Goal: Transaction & Acquisition: Book appointment/travel/reservation

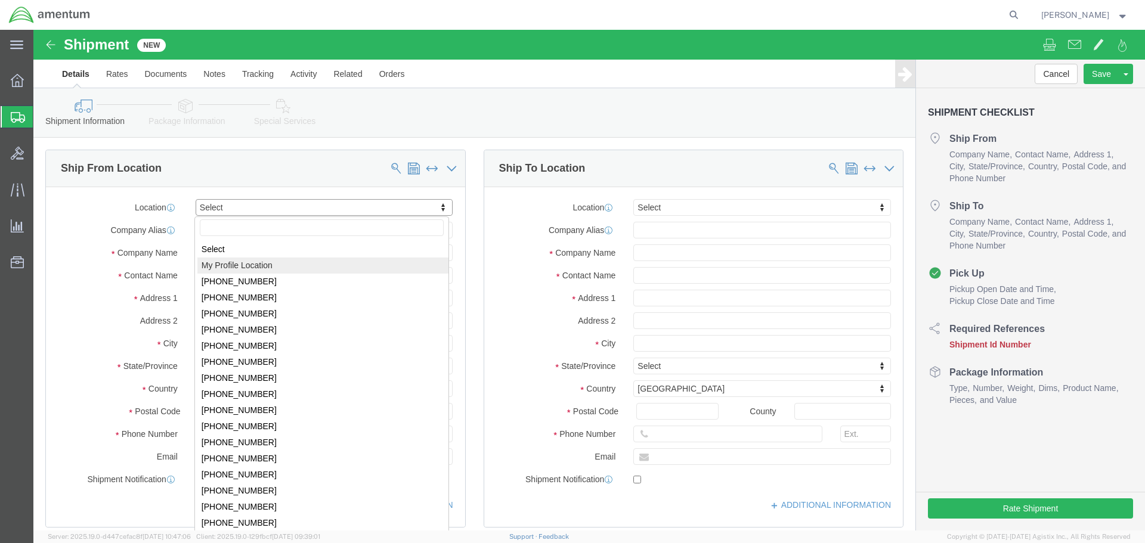
select select "MYPROFILE"
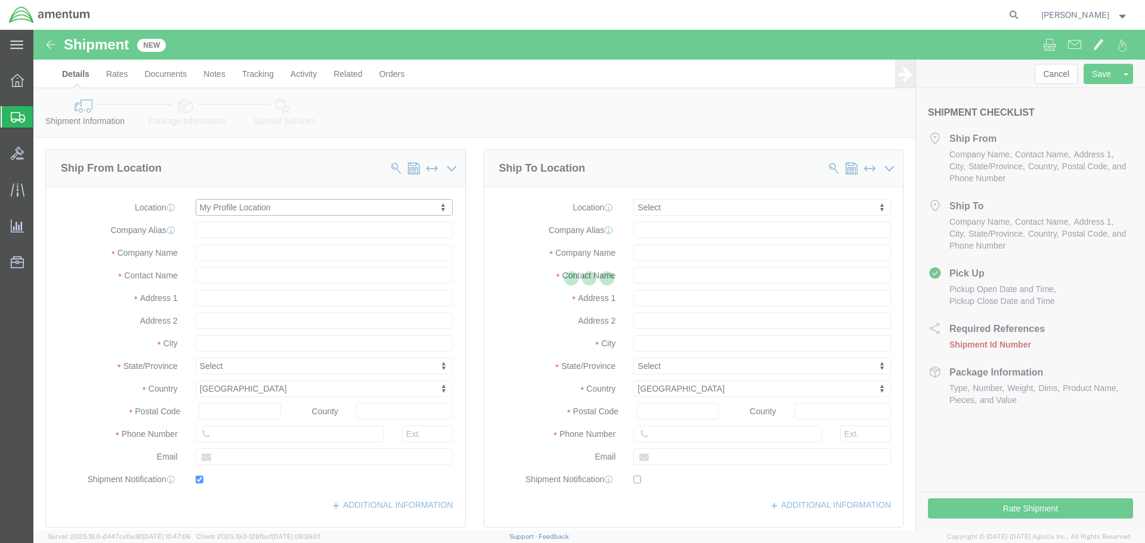
type input "Amentum Services, Inc."
type input "[PERSON_NAME]"
type input "[STREET_ADDRESS]"
type input "[GEOGRAPHIC_DATA]"
type input "92154"
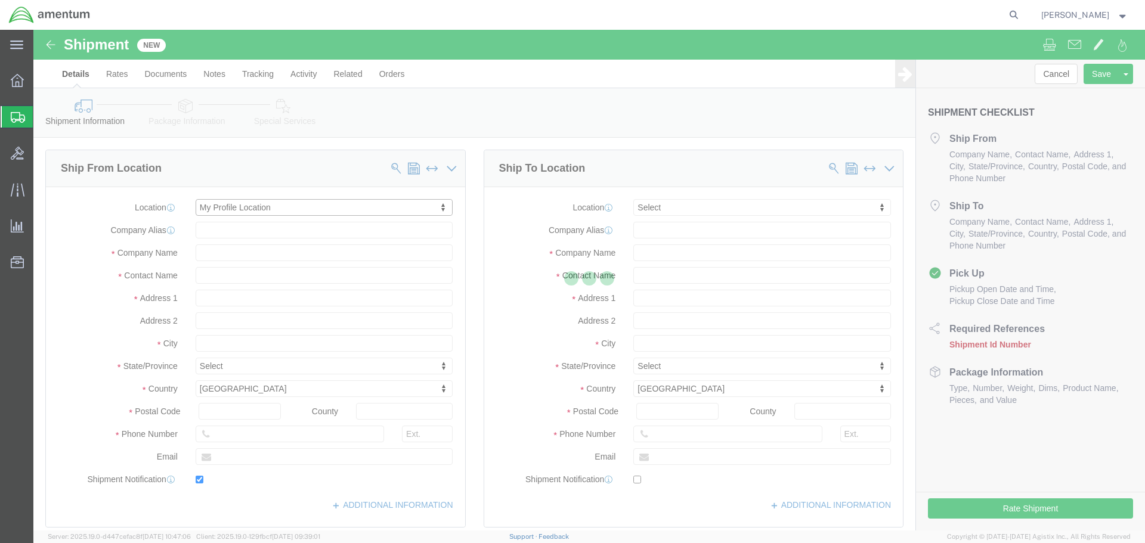
type input "[PHONE_NUMBER]"
type input "[PERSON_NAME][EMAIL_ADDRESS][PERSON_NAME][DOMAIN_NAME]"
checkbox input "true"
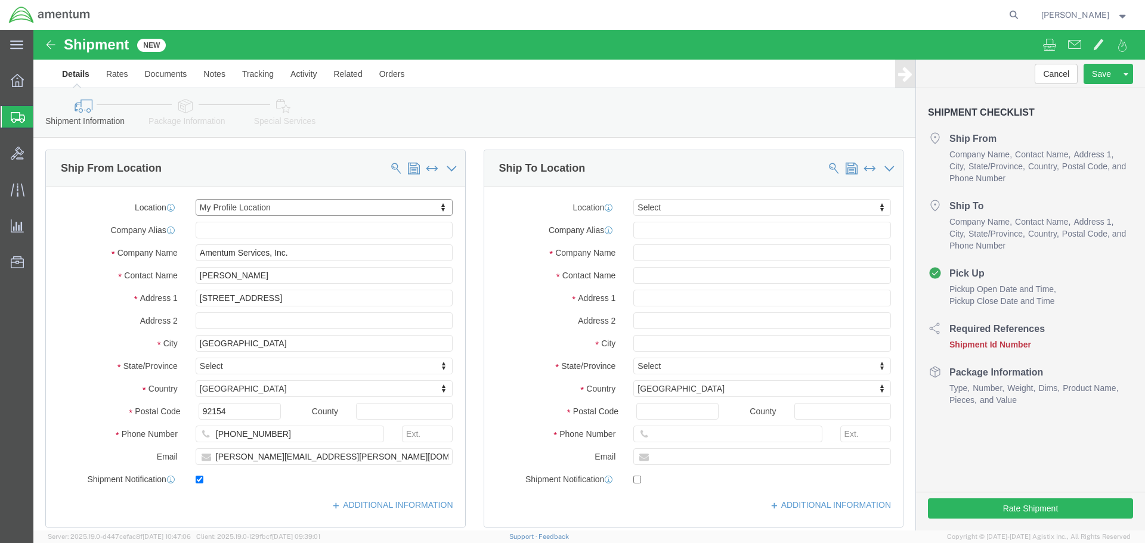
select select "CA"
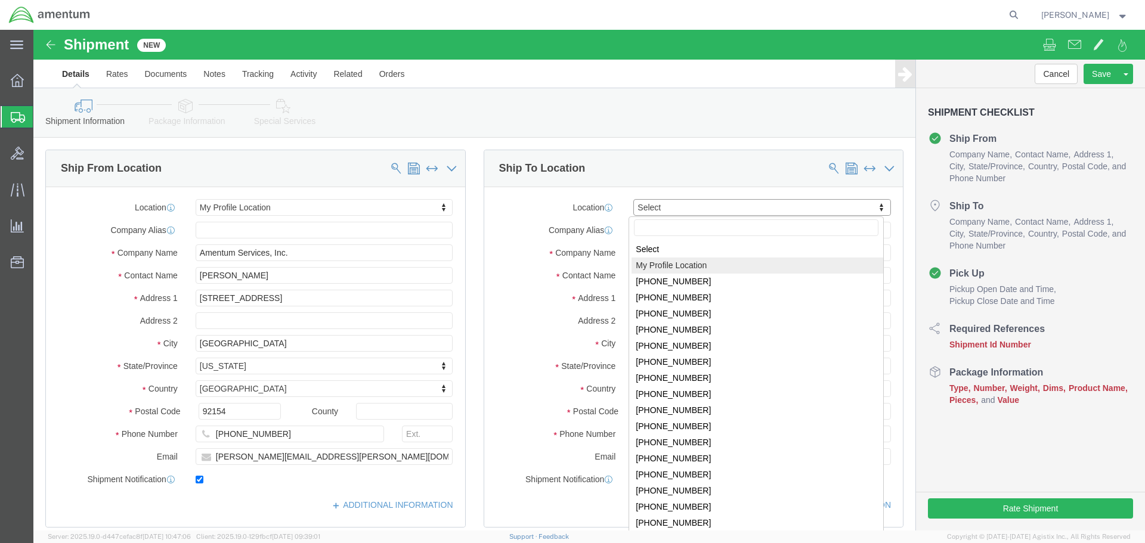
select select "MYPROFILE"
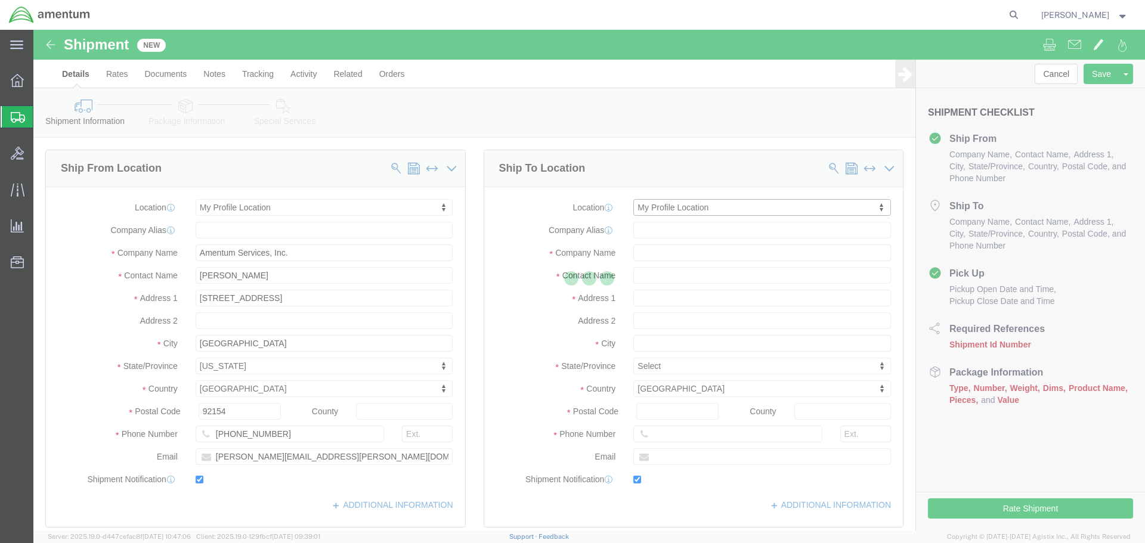
type input "Amentum Services, Inc."
type input "[PERSON_NAME]"
type input "[STREET_ADDRESS]"
type input "[GEOGRAPHIC_DATA]"
type input "92154"
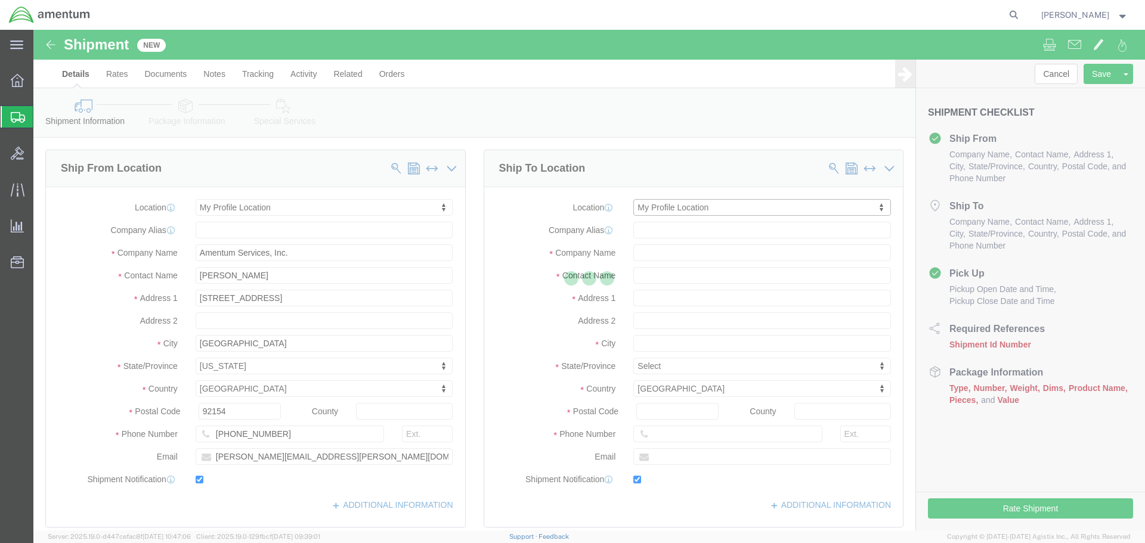
type input "[PHONE_NUMBER]"
type input "[PERSON_NAME][EMAIL_ADDRESS][PERSON_NAME][DOMAIN_NAME]"
checkbox input "true"
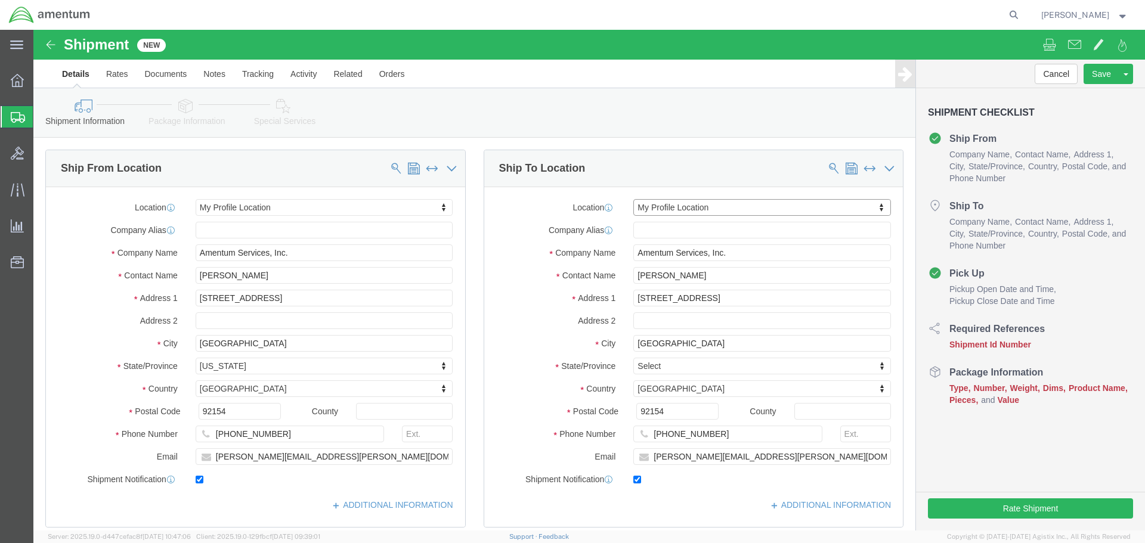
select select "CA"
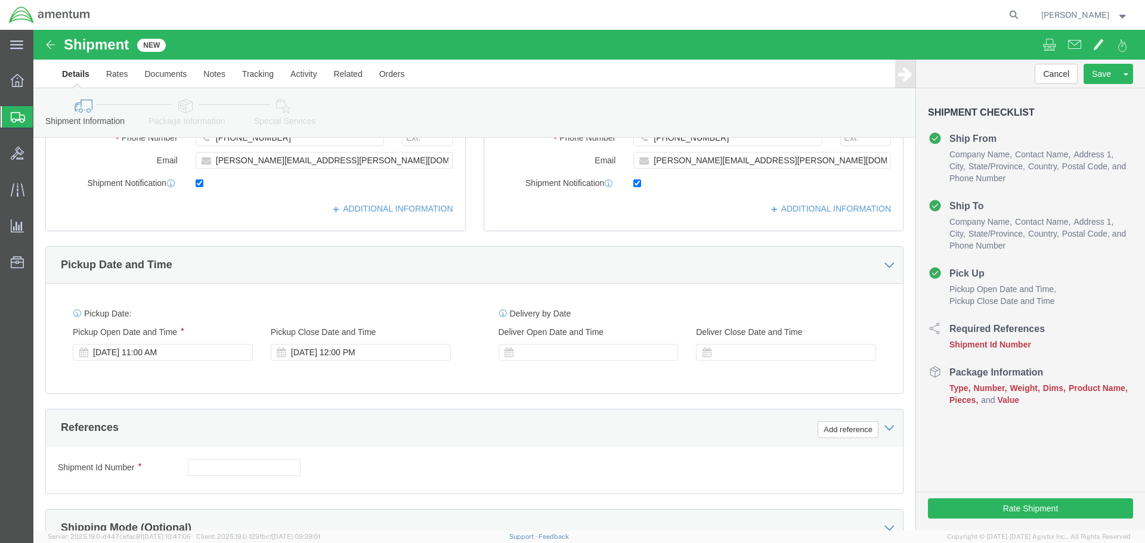
scroll to position [298, 0]
click div "[DATE] 11:00 AM"
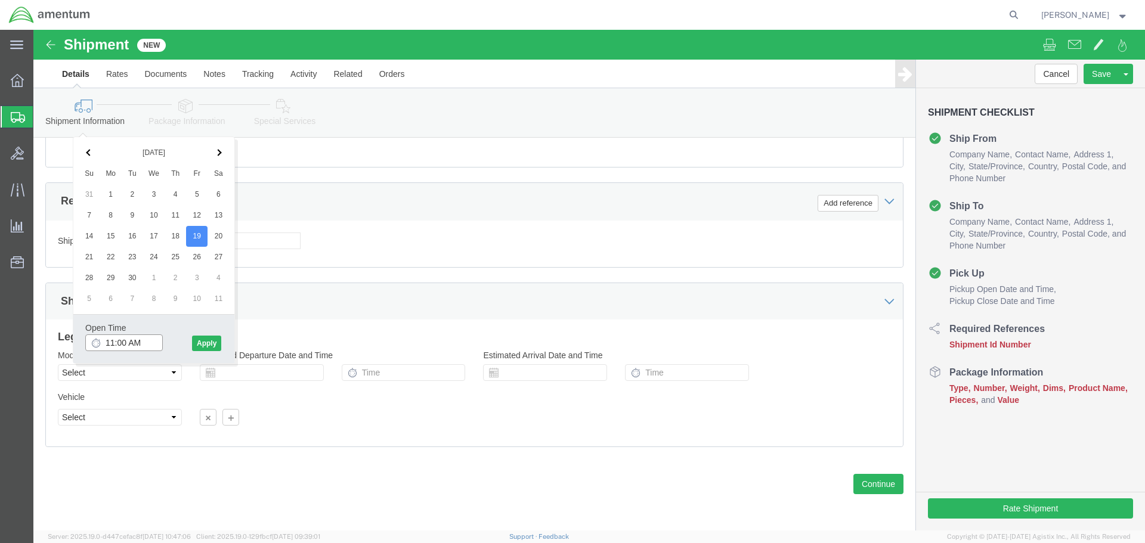
type input "12:00 PM"
click button "Apply"
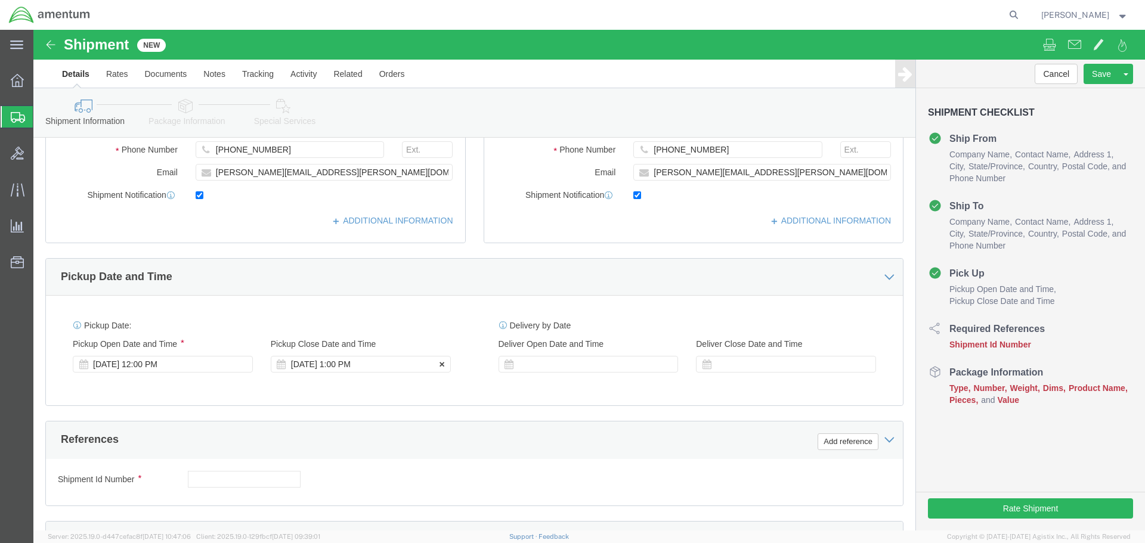
click div "[DATE] 1:00 PM"
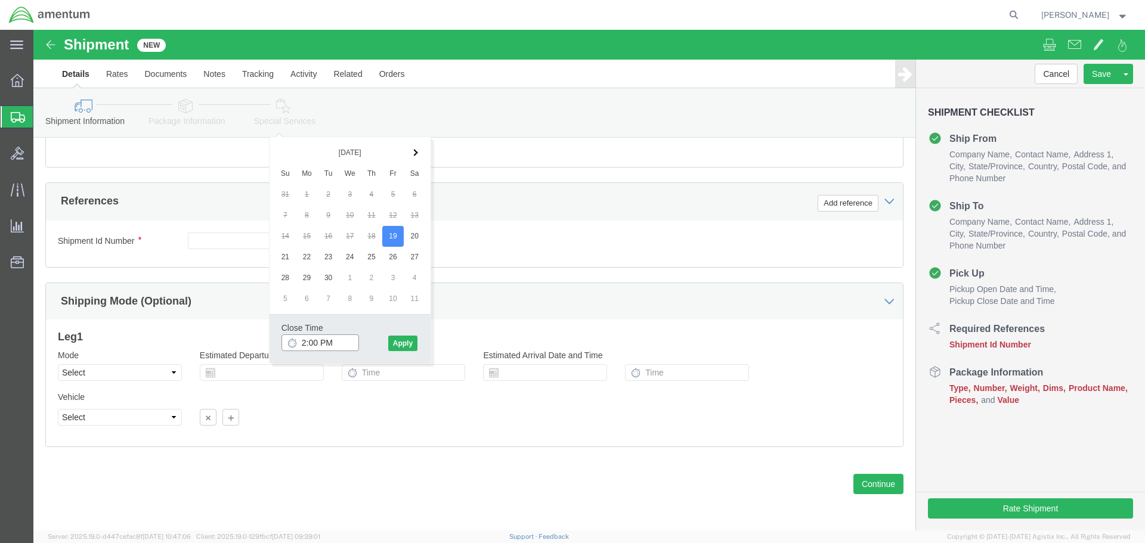
type input "3:00 PM"
click button "Apply"
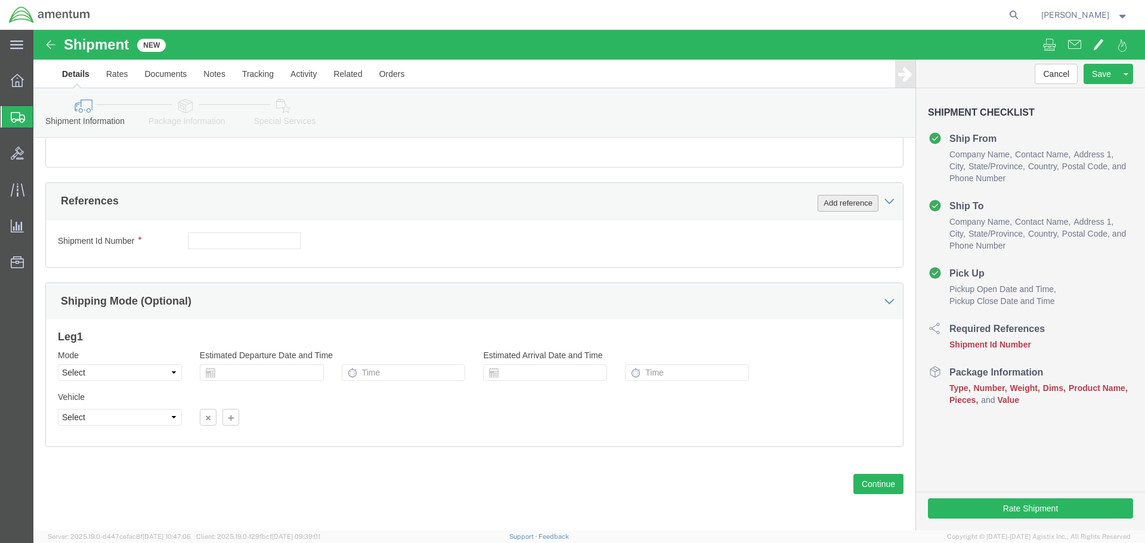
click button "Add reference"
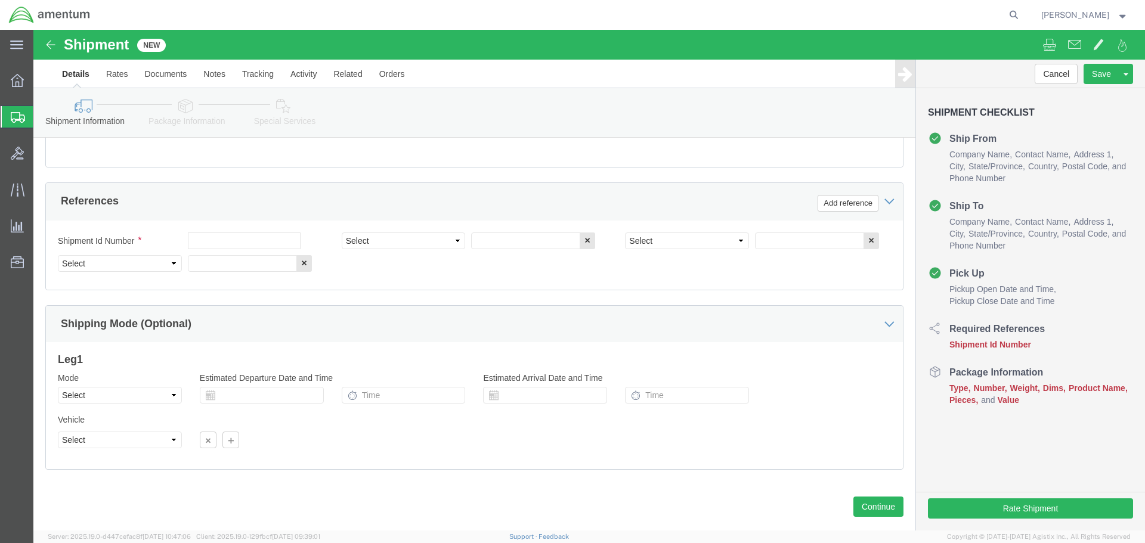
click div "Shipment Id Number"
click input "text"
type input "511-002283"
select select "PROJNUM"
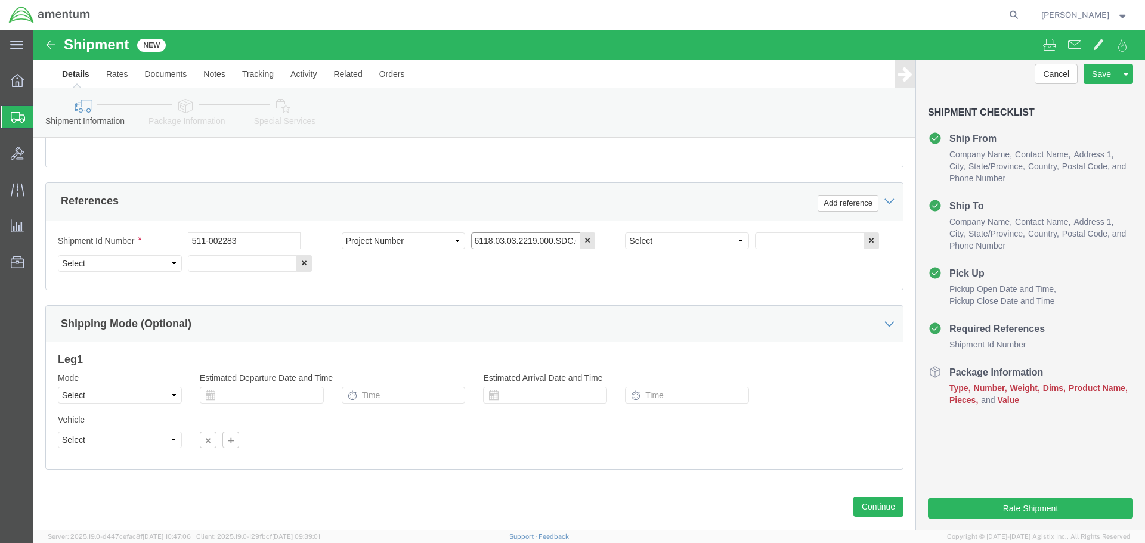
type input "6118.03.03.2219.000.SDC.0000"
select select "DEPT"
type input "CBP"
select select "CUSTREF"
type input "S"
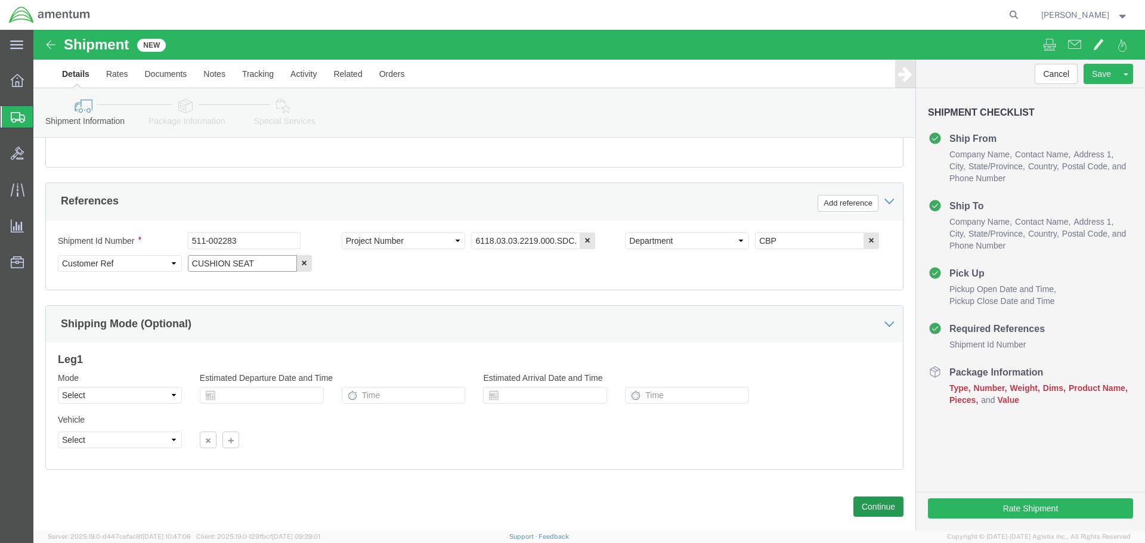
type input "CUSHION SEAT"
click button "Continue"
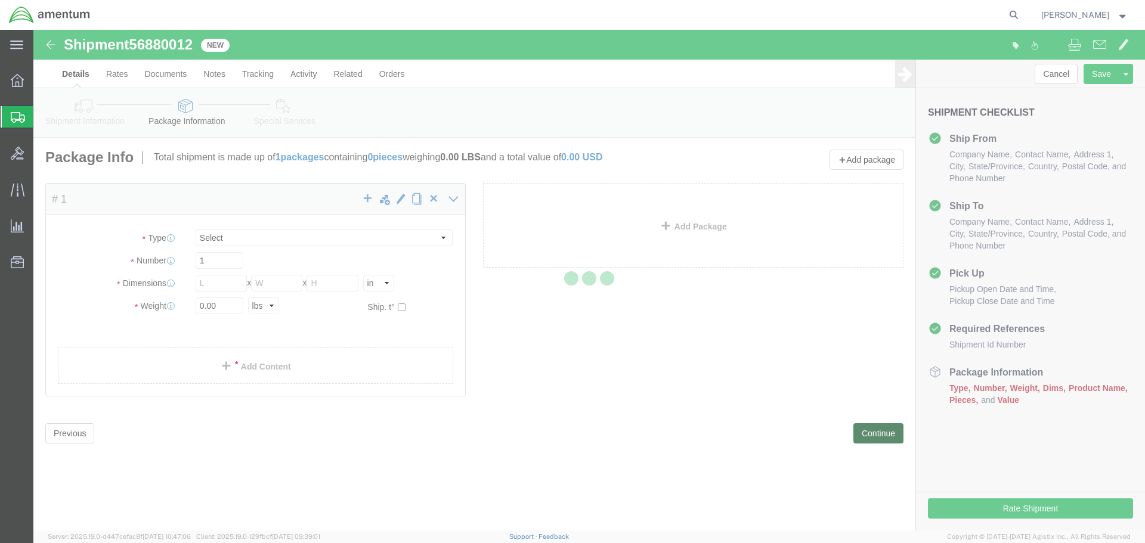
select select "CBOX"
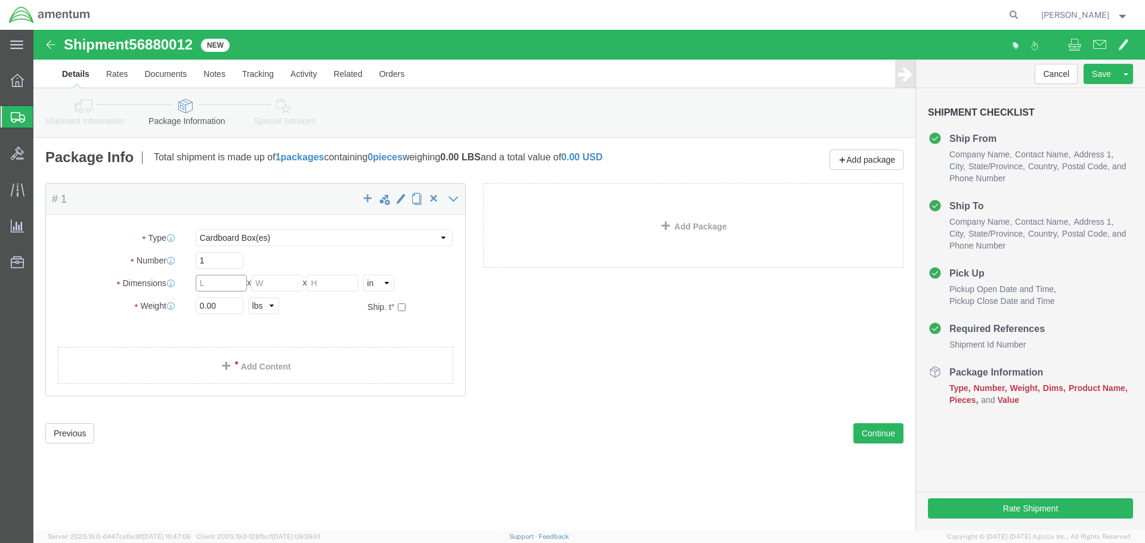
click input "text"
type input "28"
type input "12"
type input "14"
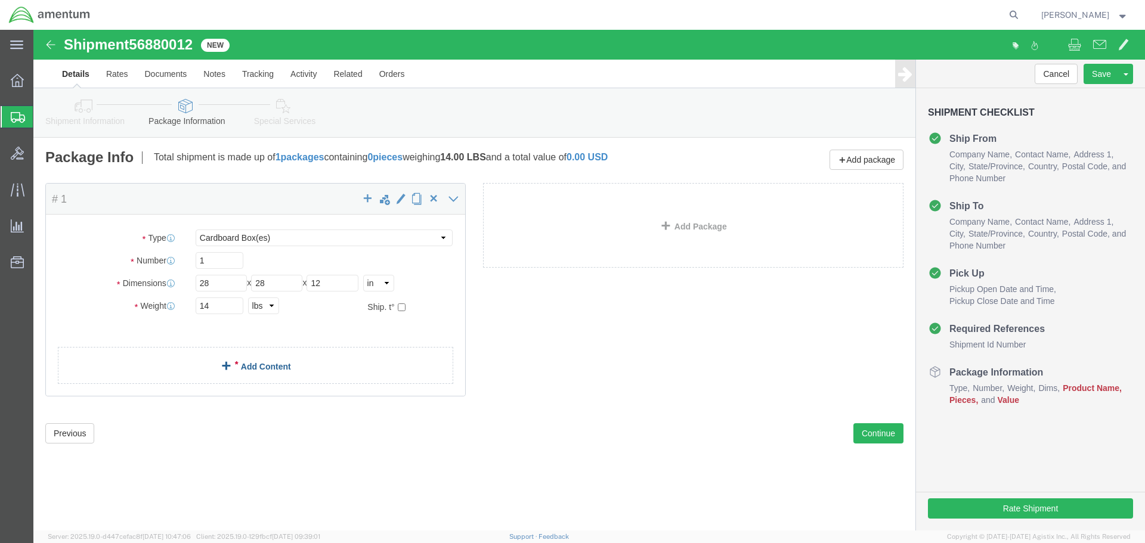
click link "Add Content"
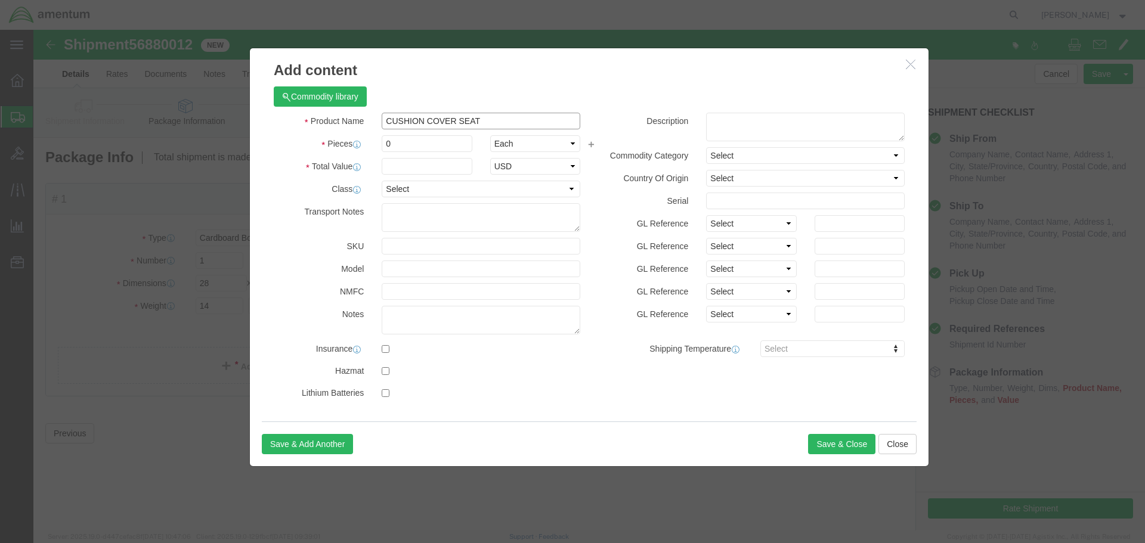
type input "CUSHION COVER SEAT"
type input "1"
type input "324"
select select "USD"
paste input "HC-159-F01-[MEDICAL_DATA]"
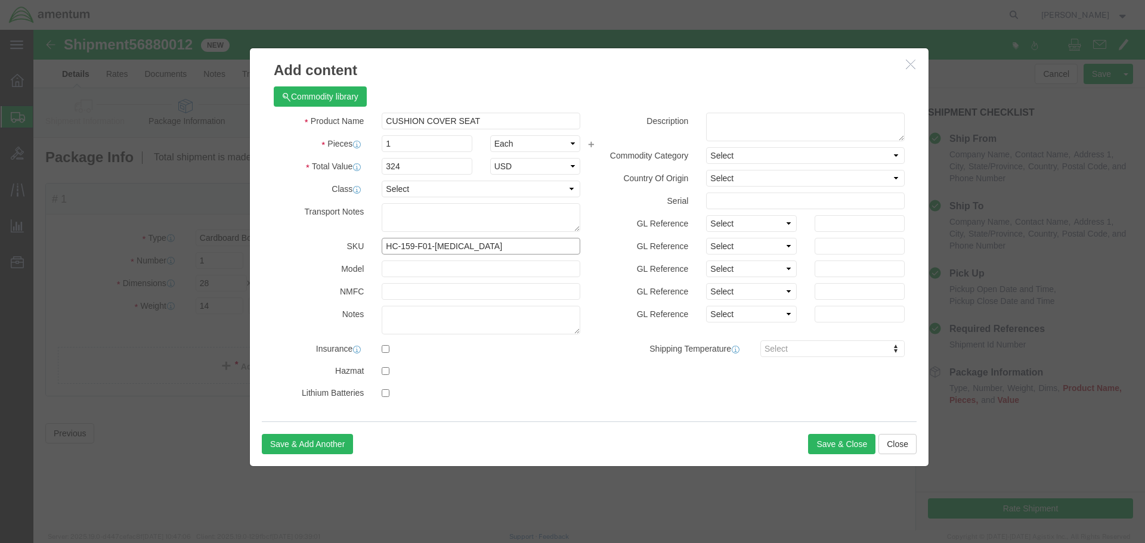
type input "HC-159-F01-[MEDICAL_DATA]"
click button "Save & Close"
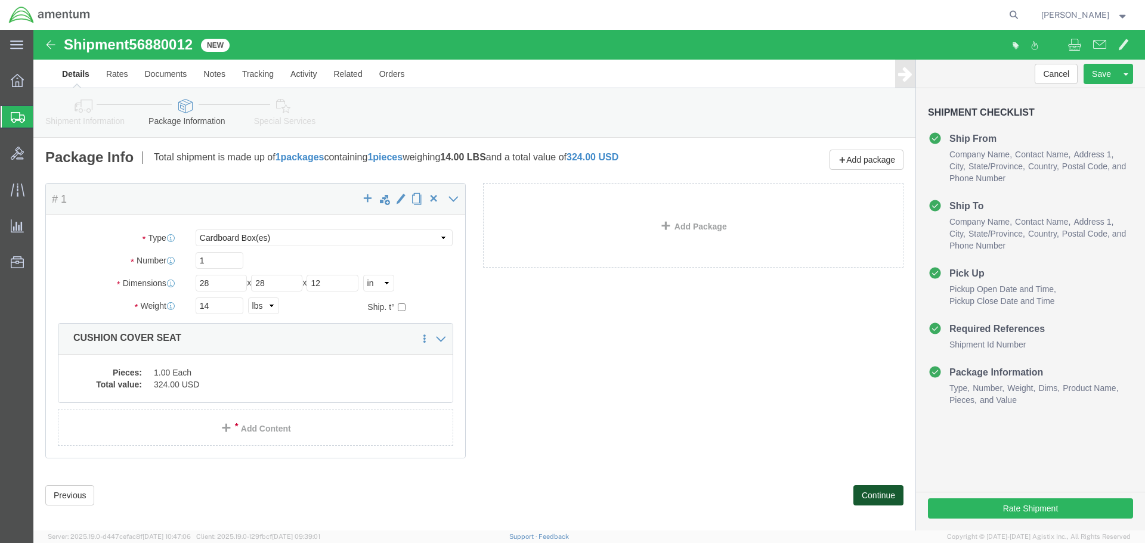
click button "Continue"
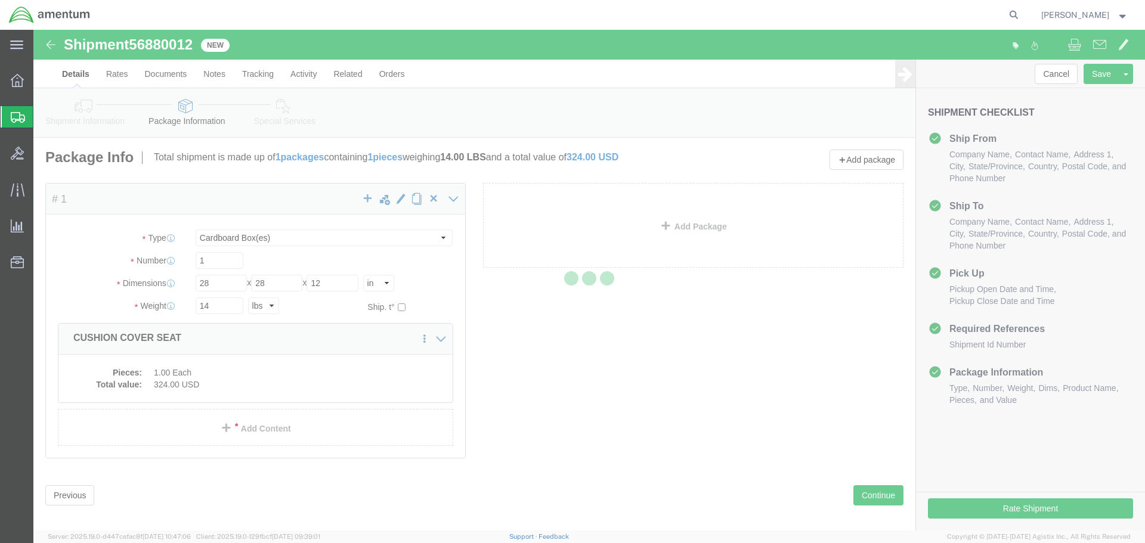
select select
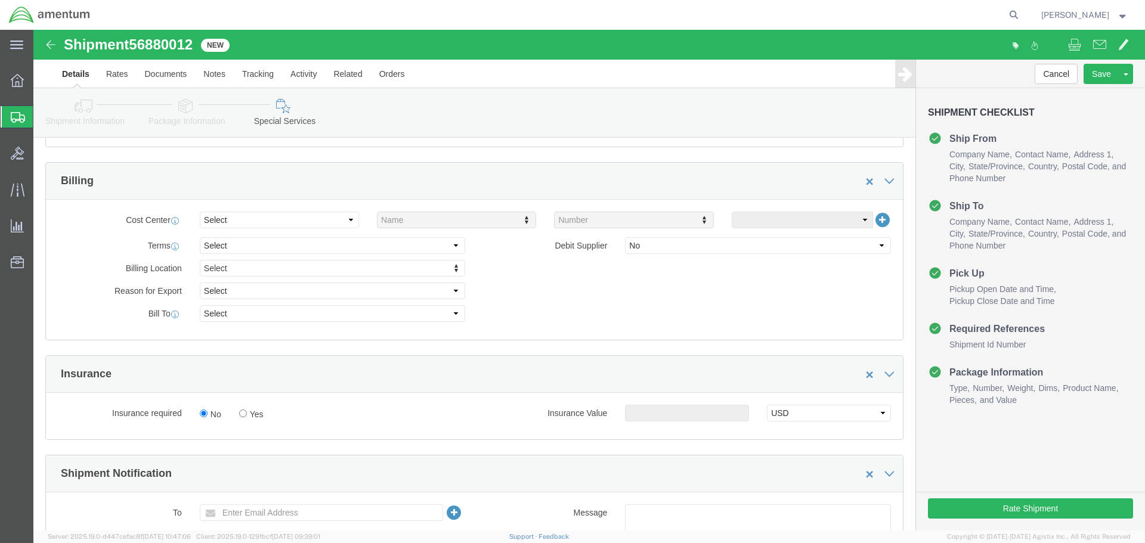
scroll to position [537, 0]
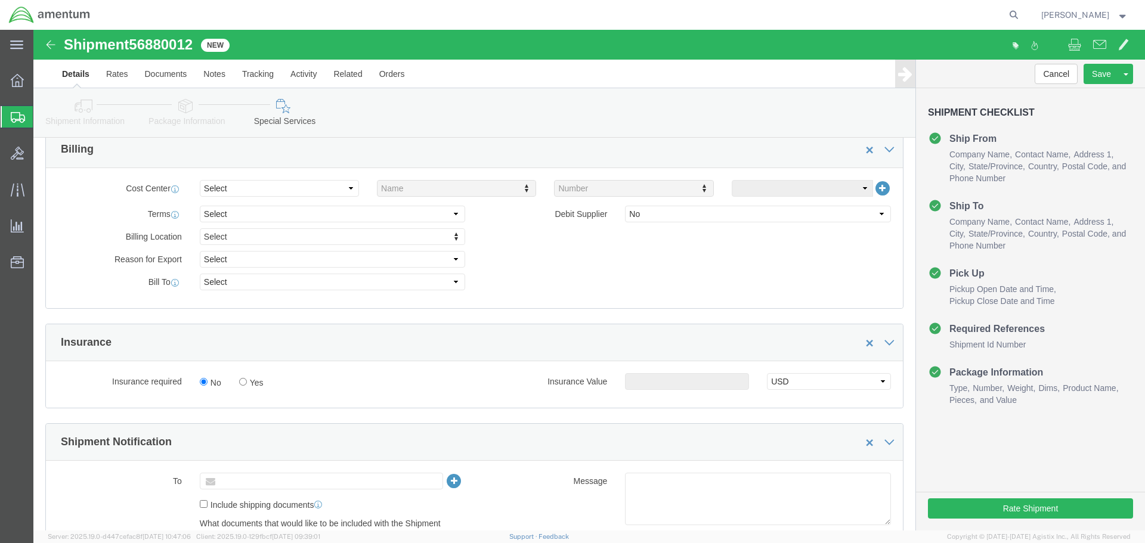
click input "text"
paste input "[PERSON_NAME][EMAIL_ADDRESS][PERSON_NAME][DOMAIN_NAME]"
type input "[PERSON_NAME][EMAIL_ADDRESS][PERSON_NAME][DOMAIN_NAME]"
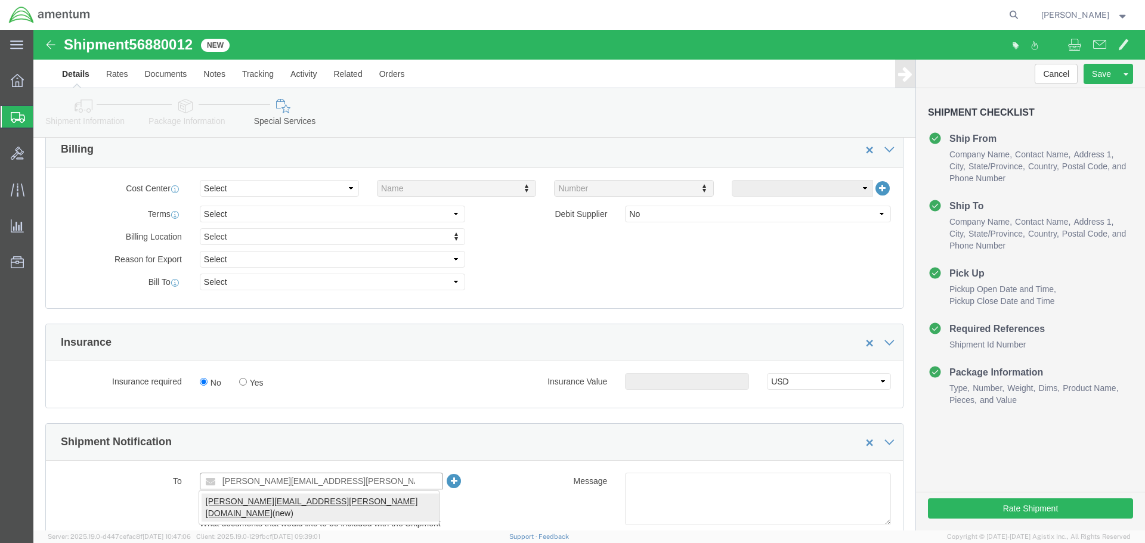
type input "[PERSON_NAME][EMAIL_ADDRESS][PERSON_NAME][DOMAIN_NAME]"
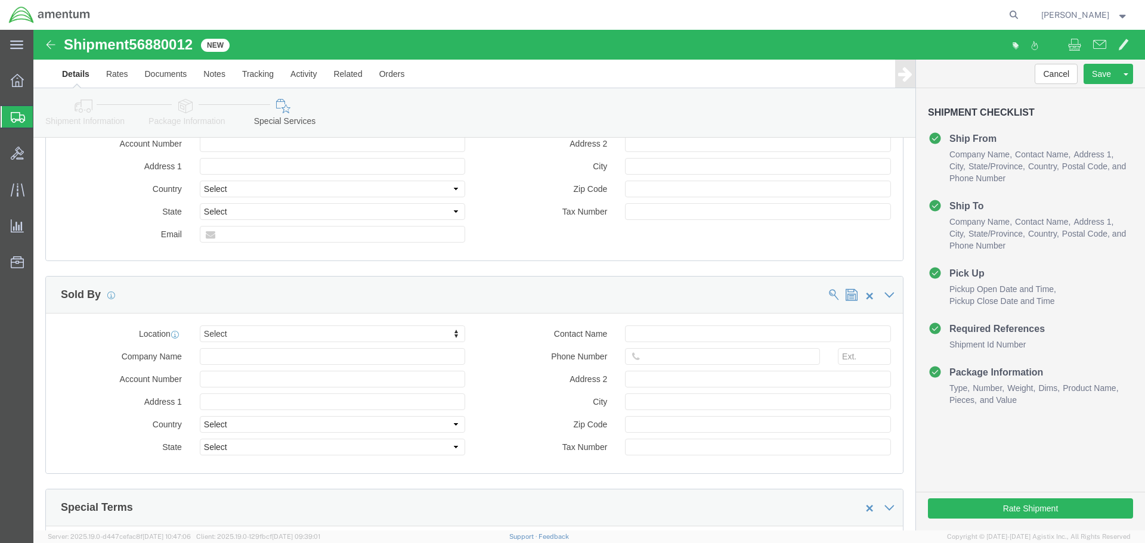
scroll to position [1133, 0]
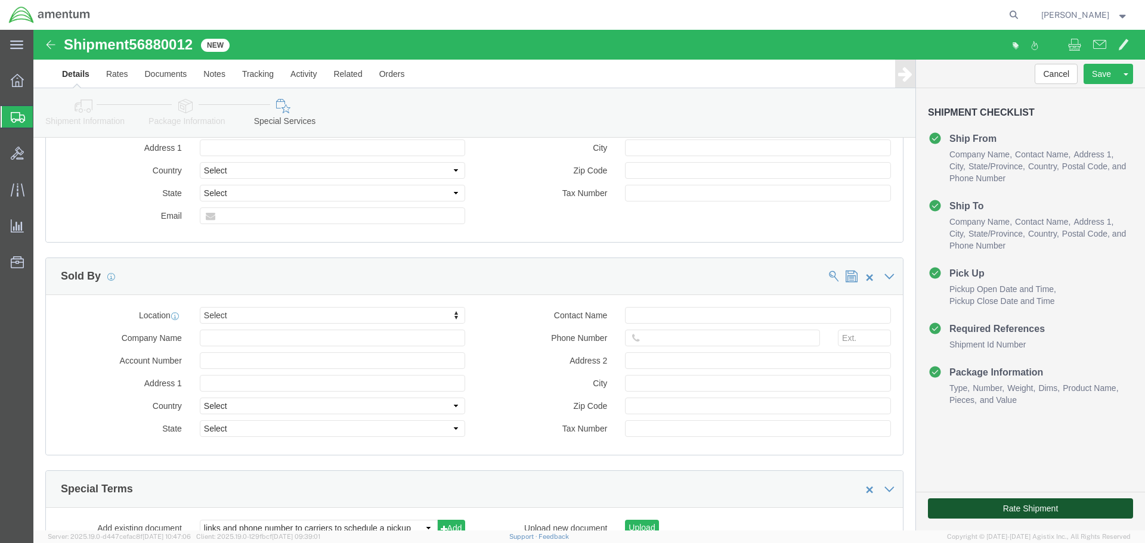
click button "Rate Shipment"
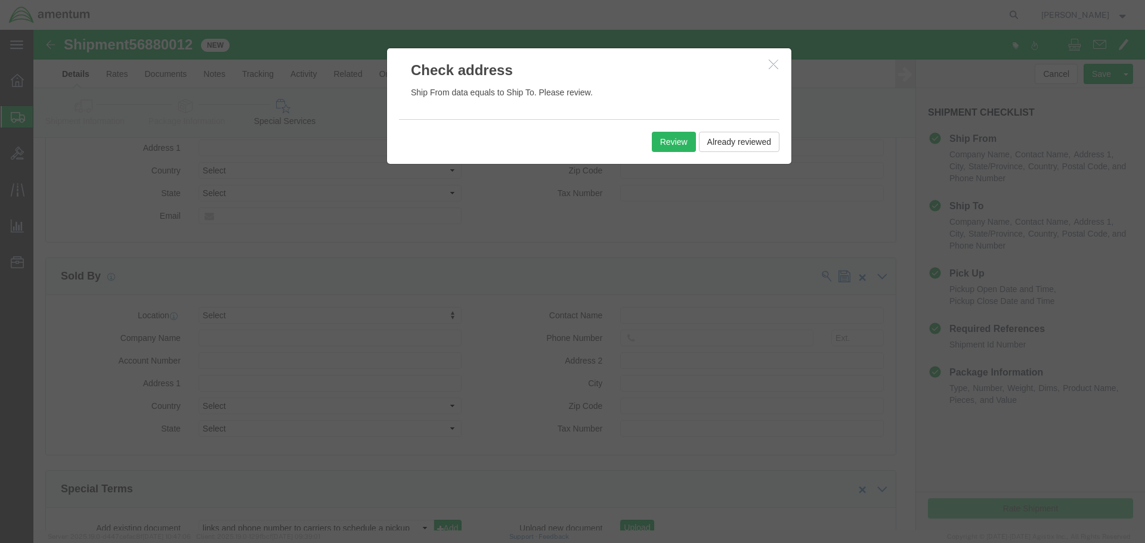
click div "Review Already reviewed"
click button "Review"
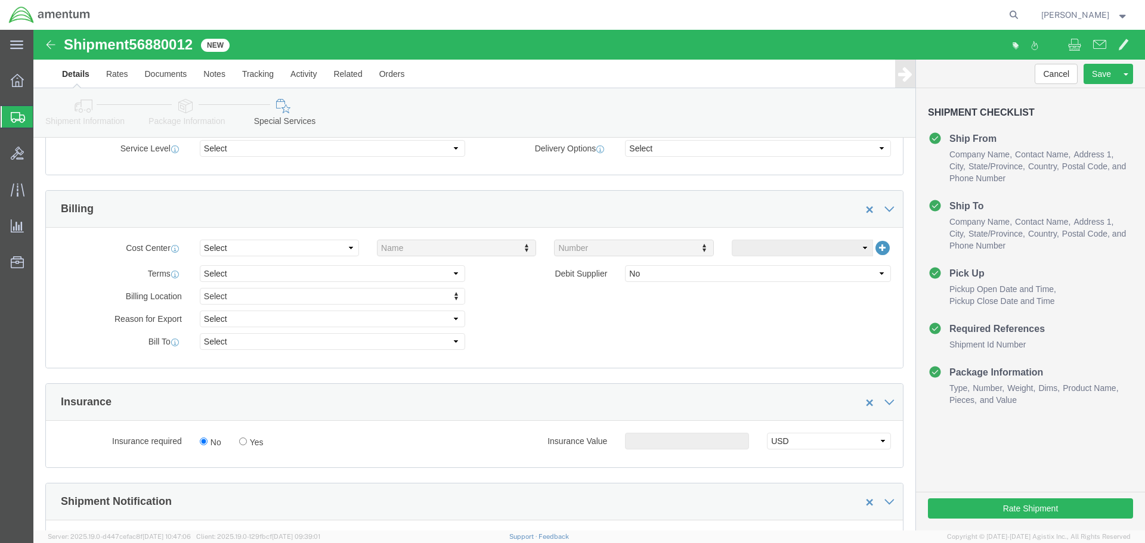
scroll to position [0, 0]
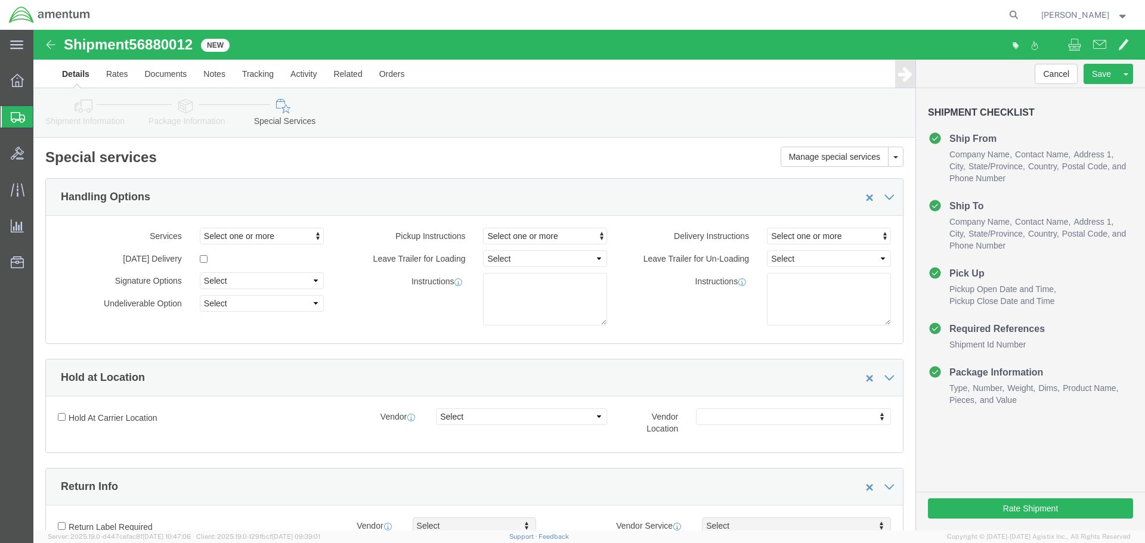
click icon
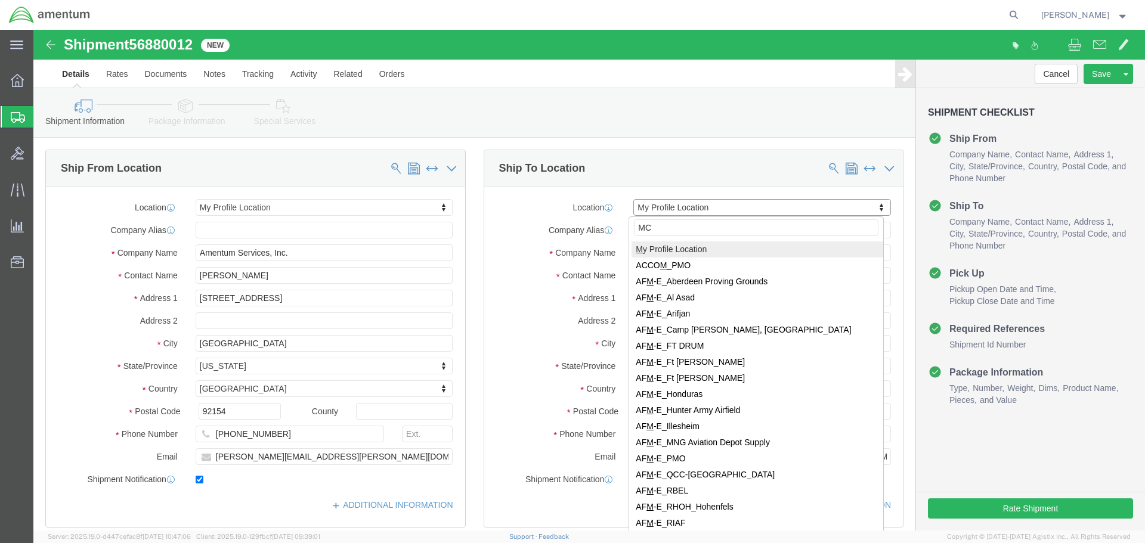
type input "MCA"
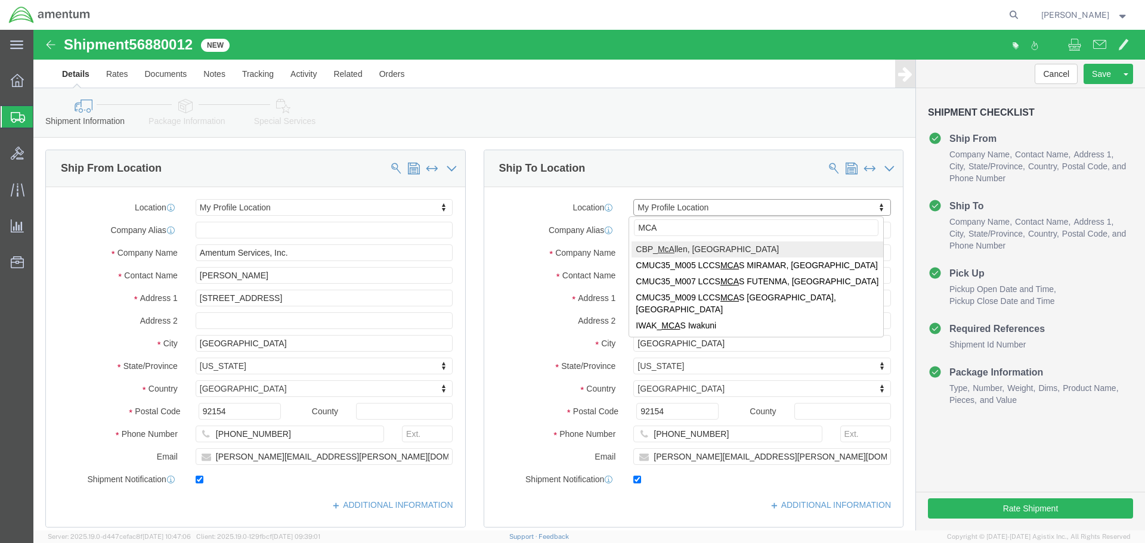
select select "49941"
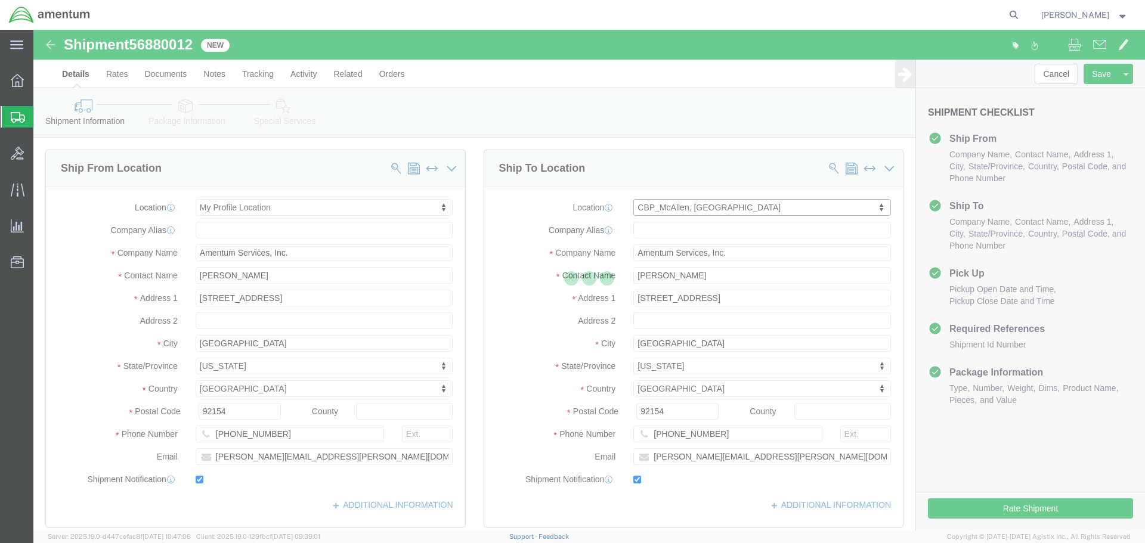
type input "Amentum Services, Inc"
type input "[PERSON_NAME]"
type input "[STREET_ADDRESS]"
type input "32C"
type input "McAllen"
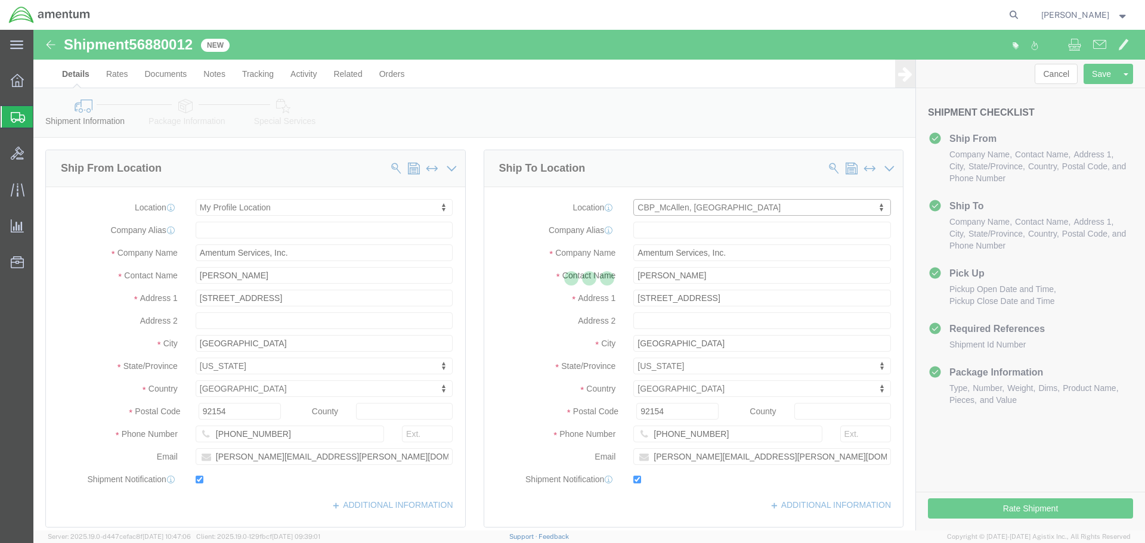
type input "78503"
type input "[PHONE_NUMBER]"
type input "[PERSON_NAME][EMAIL_ADDRESS][PERSON_NAME][DOMAIN_NAME]"
select select "[GEOGRAPHIC_DATA]"
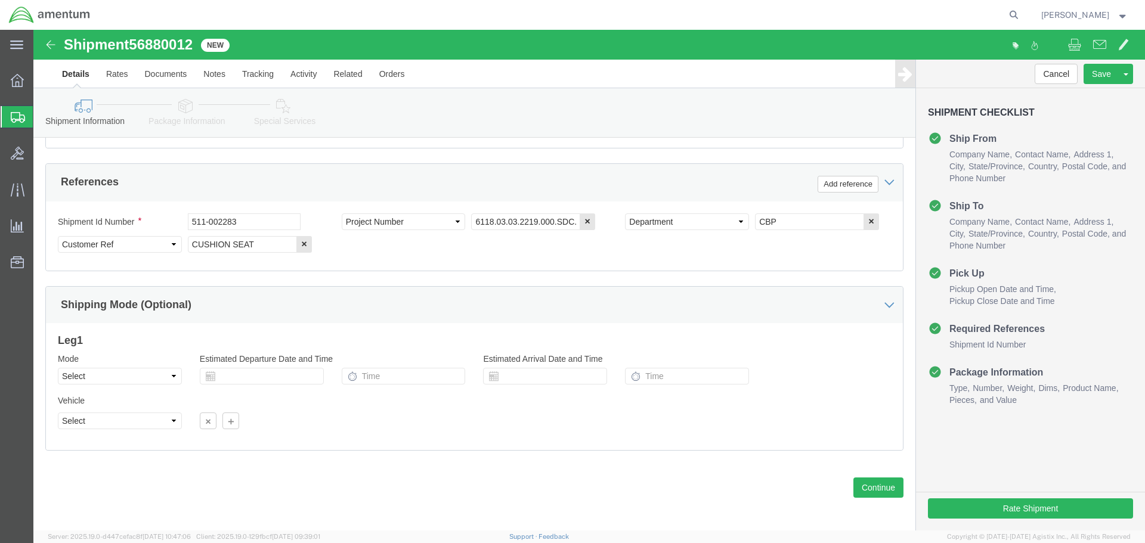
scroll to position [546, 0]
click button "Continue"
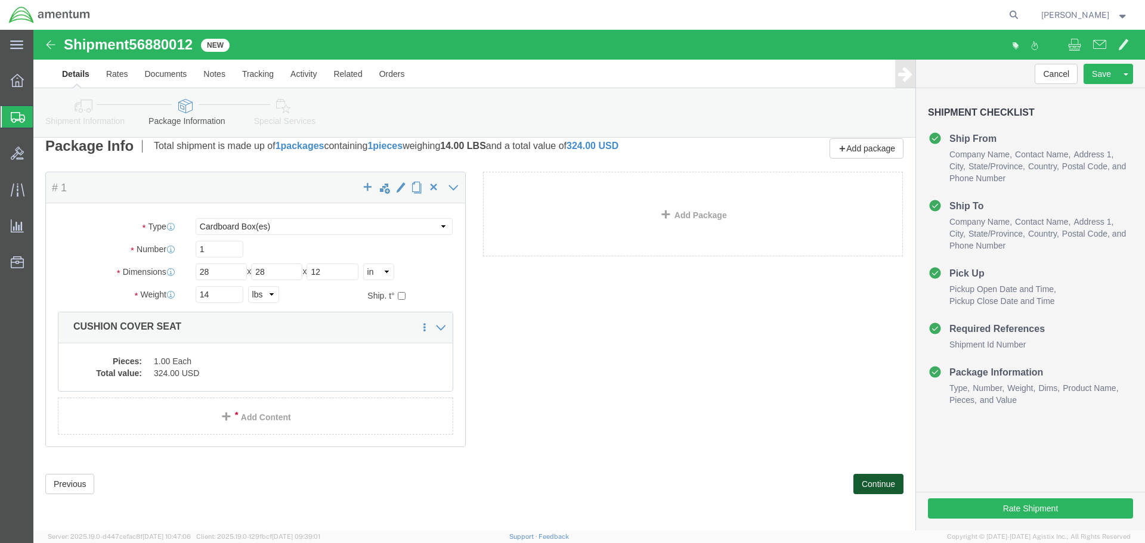
scroll to position [11, 0]
click button "Continue"
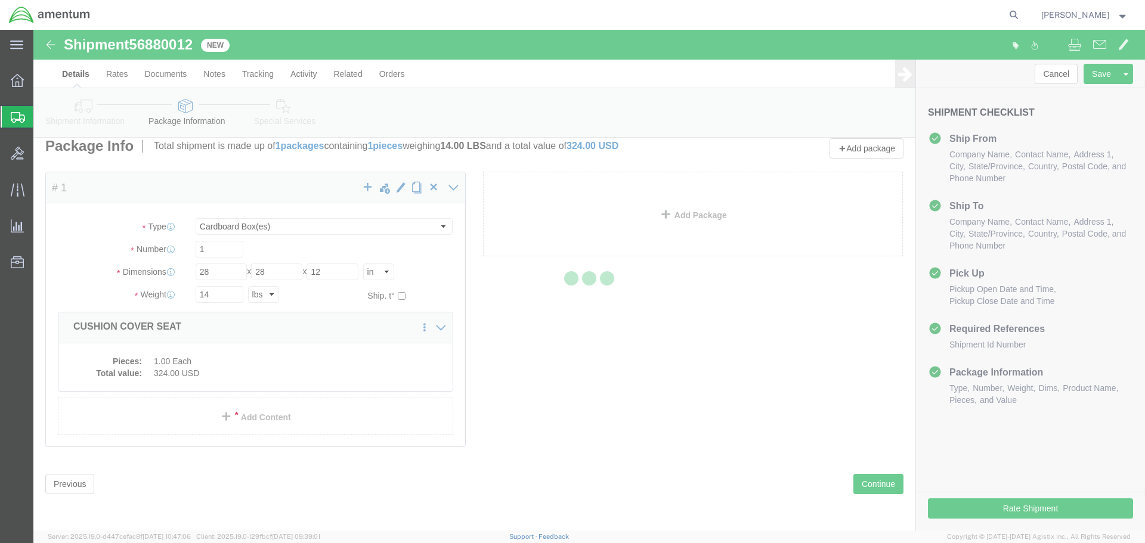
select select
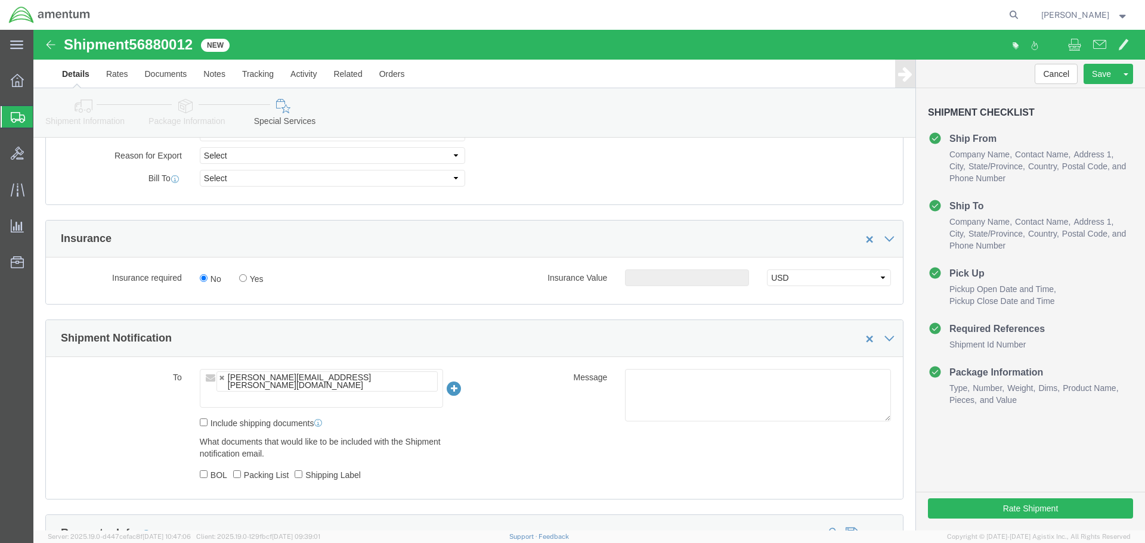
scroll to position [638, 0]
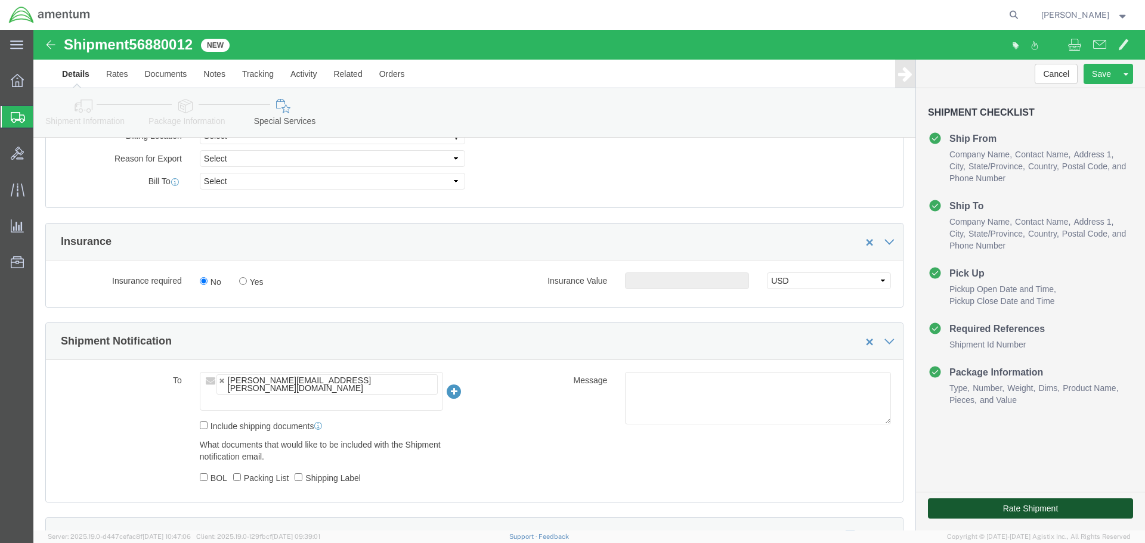
click button "Rate Shipment"
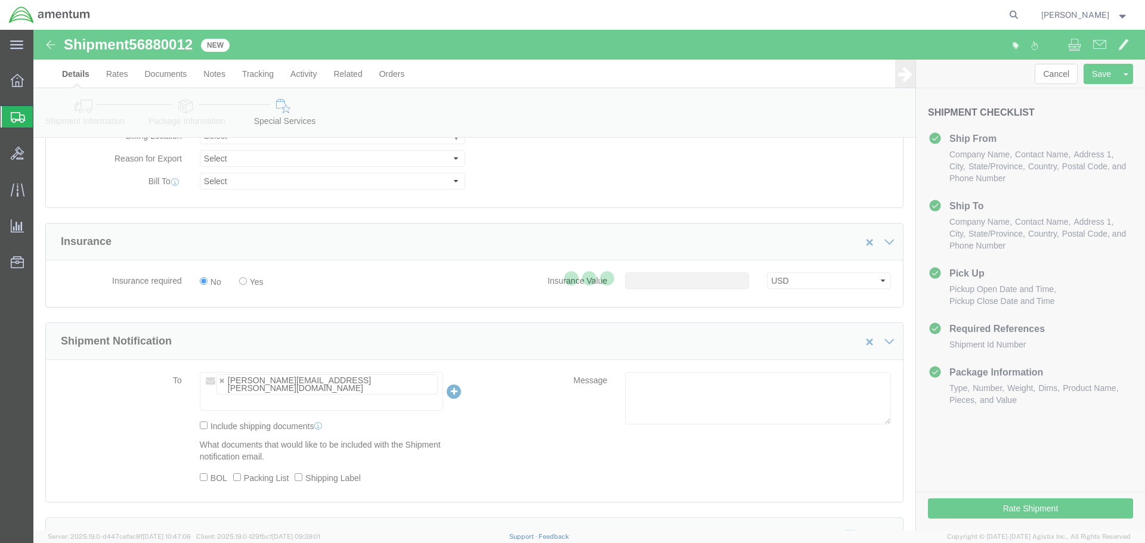
scroll to position [146, 0]
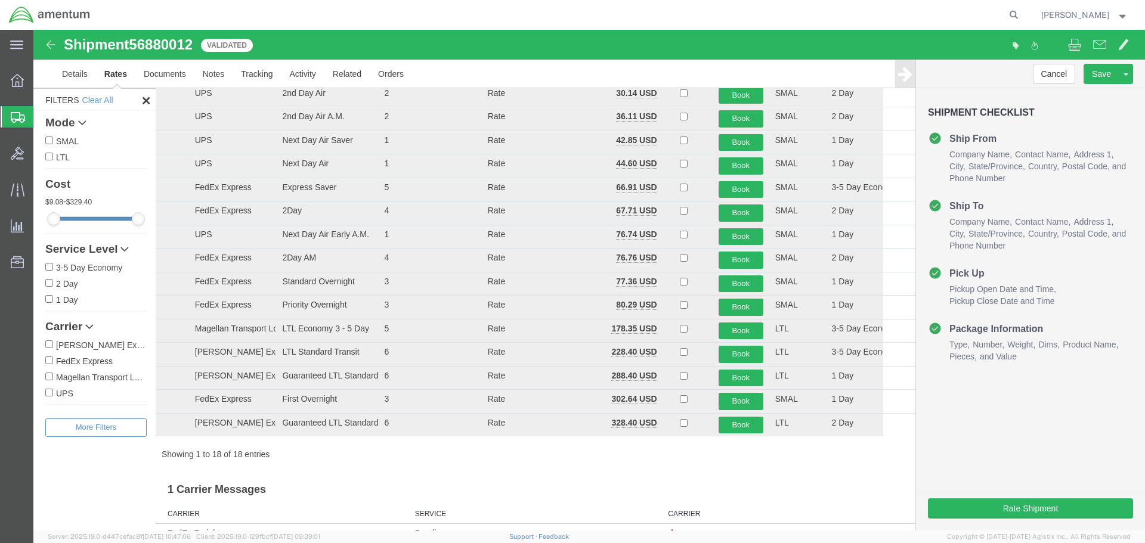
click at [43, 356] on div "Mode SMAL LTL Cost 9.08 - 329.40 Service Level 3-5 Day Economy 2 Day 1 Day Tran…" at bounding box center [94, 274] width 122 height 326
click at [60, 365] on label "FedEx Express" at bounding box center [95, 360] width 101 height 13
click at [53, 364] on input "FedEx Express" at bounding box center [49, 361] width 8 height 8
checkbox input "true"
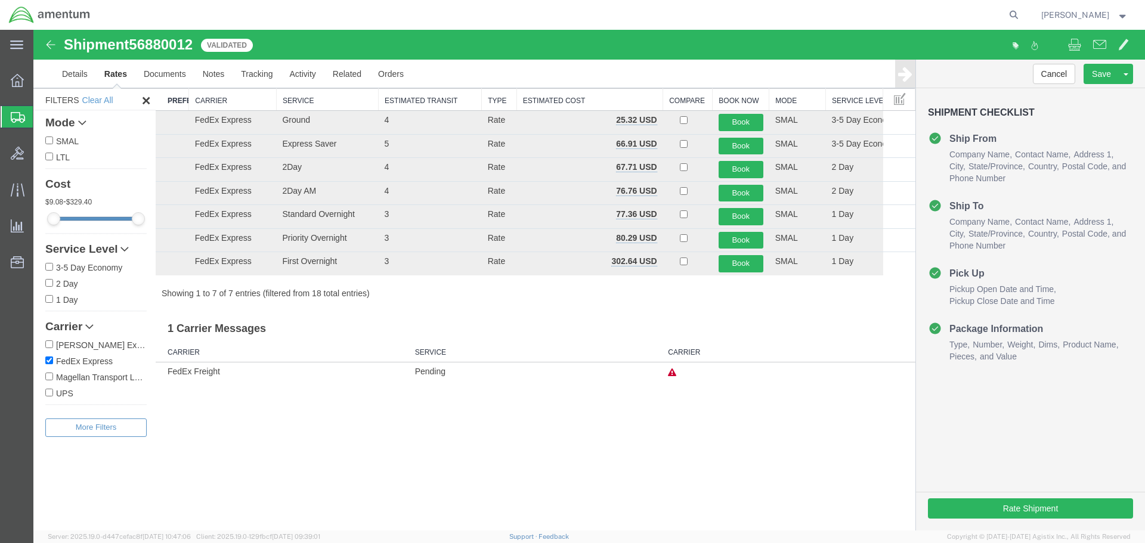
scroll to position [0, 0]
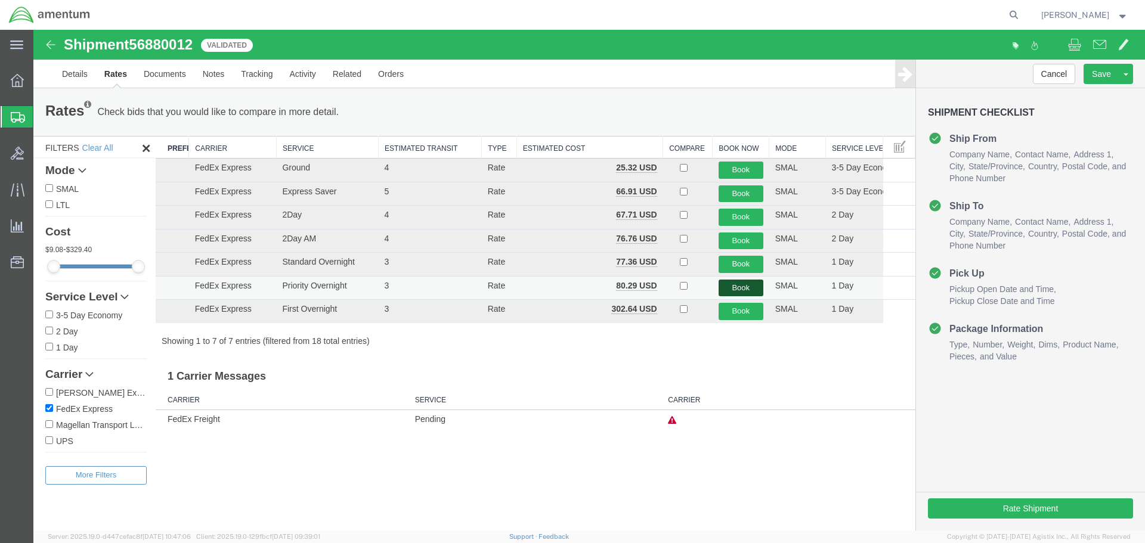
click at [728, 286] on button "Book" at bounding box center [741, 288] width 45 height 17
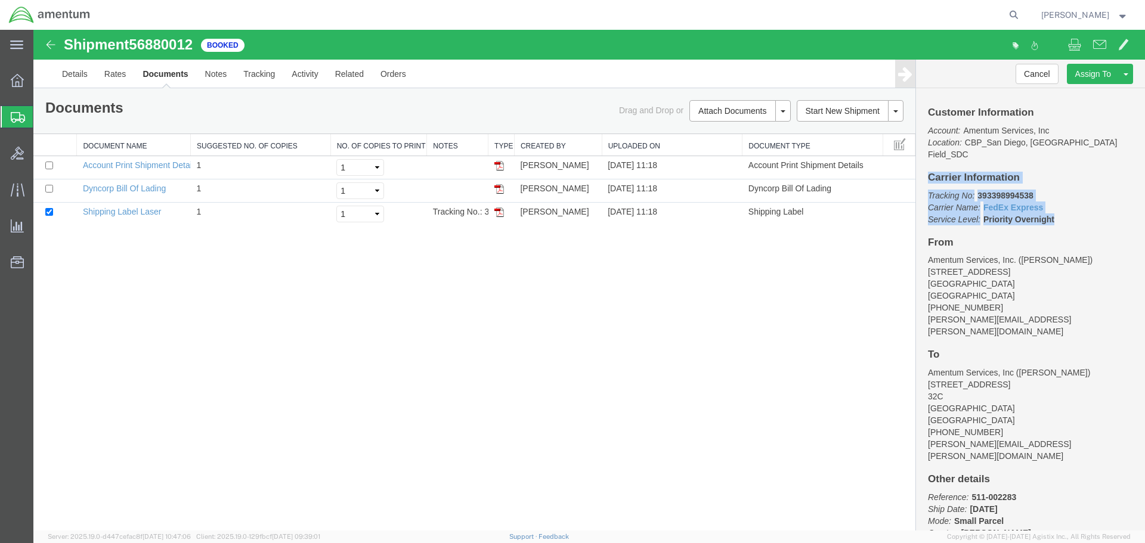
drag, startPoint x: 1070, startPoint y: 206, endPoint x: 929, endPoint y: 160, distance: 148.1
click at [929, 160] on div "Customer Information Account: Amentum Services, Inc Location: [GEOGRAPHIC_DATA]…" at bounding box center [1030, 309] width 229 height 443
copy div "Carrier Information Tracking No: 393398994538 Carrier Name: FedEx Express FedEx…"
click at [72, 71] on link "Details" at bounding box center [75, 74] width 42 height 29
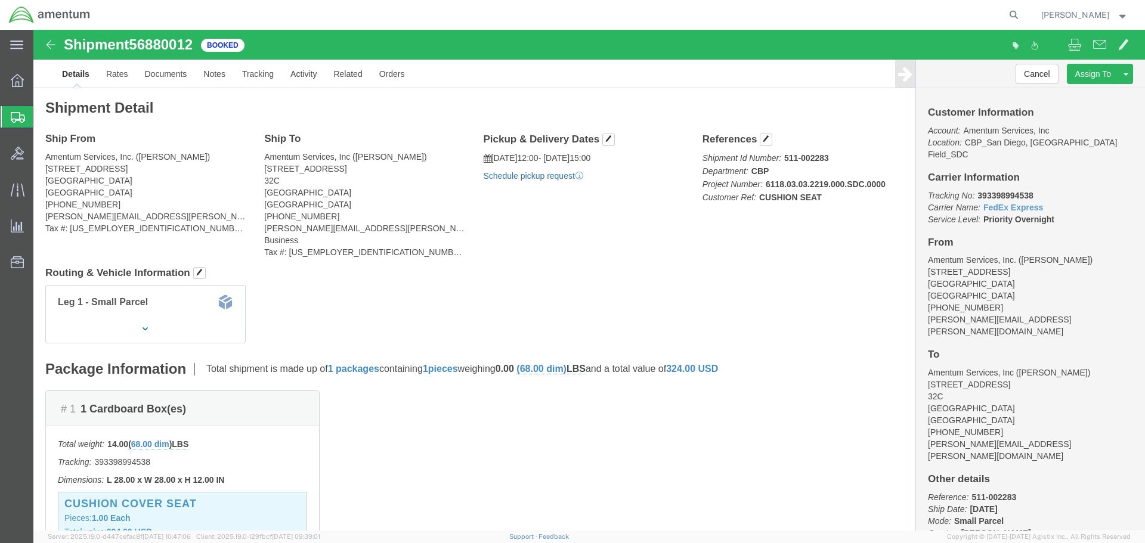
click link "Schedule pickup request"
click b "393398994538"
copy b "393398994538"
